Goal: Connect with others: Connect with others

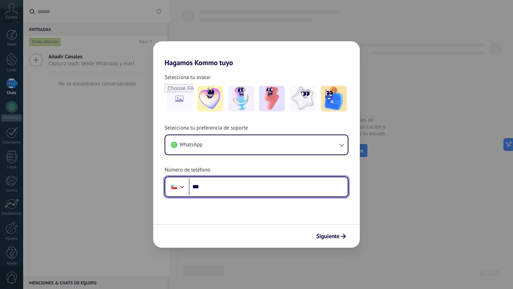
click at [216, 189] on input "***" at bounding box center [268, 187] width 159 height 16
type input "**********"
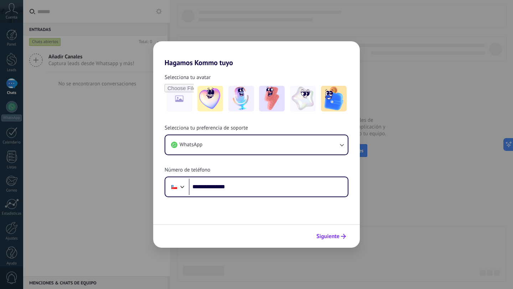
click at [340, 236] on span "Siguiente" at bounding box center [332, 236] width 30 height 5
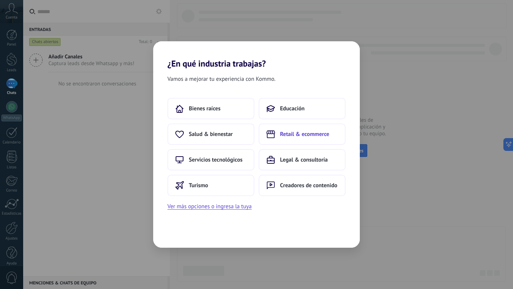
click at [312, 139] on button "Retail & ecommerce" at bounding box center [302, 134] width 87 height 21
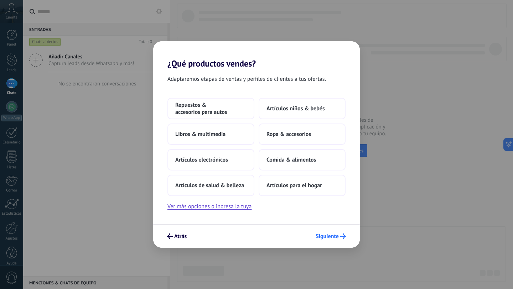
click at [343, 234] on button "Siguiente" at bounding box center [331, 237] width 37 height 12
click at [330, 237] on span "Siguiente" at bounding box center [327, 236] width 23 height 5
click at [288, 127] on button "Ropa & accesorios" at bounding box center [302, 134] width 87 height 21
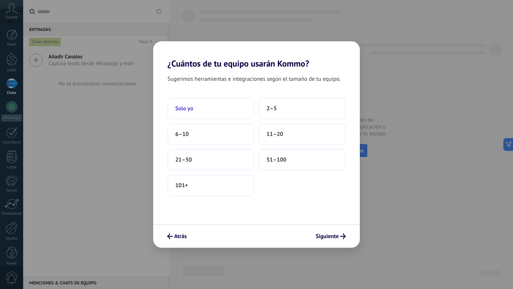
click at [234, 113] on button "Solo yo" at bounding box center [211, 108] width 87 height 21
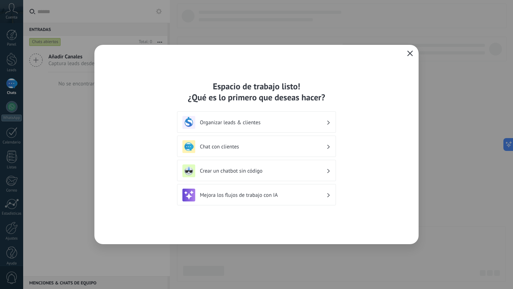
click at [308, 147] on h3 "Chat con clientes" at bounding box center [263, 147] width 127 height 7
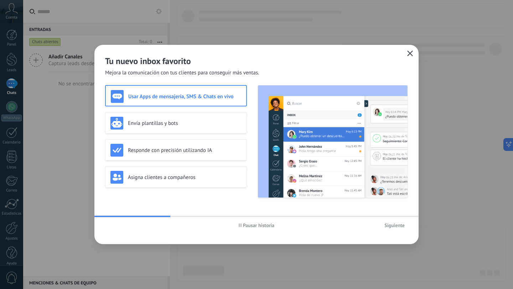
click at [390, 225] on span "Siguiente" at bounding box center [395, 225] width 20 height 5
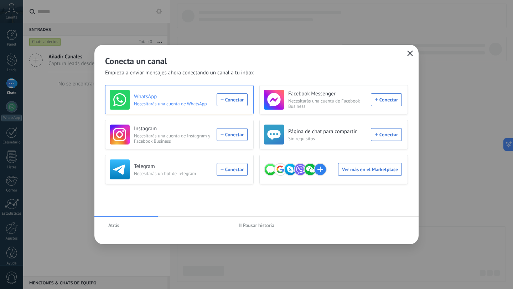
click at [227, 102] on div "WhatsApp Necesitarás una cuenta de WhatsApp Conectar" at bounding box center [179, 100] width 138 height 20
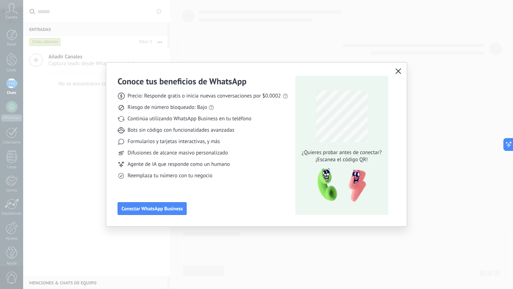
click at [397, 74] on span "button" at bounding box center [399, 71] width 6 height 6
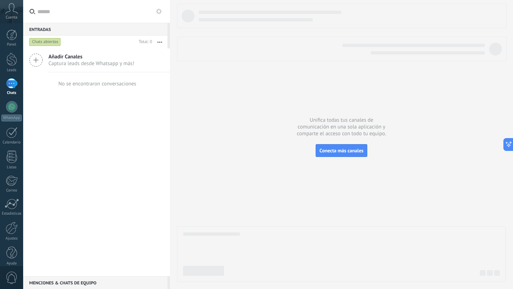
scroll to position [7, 0]
